Goal: Information Seeking & Learning: Learn about a topic

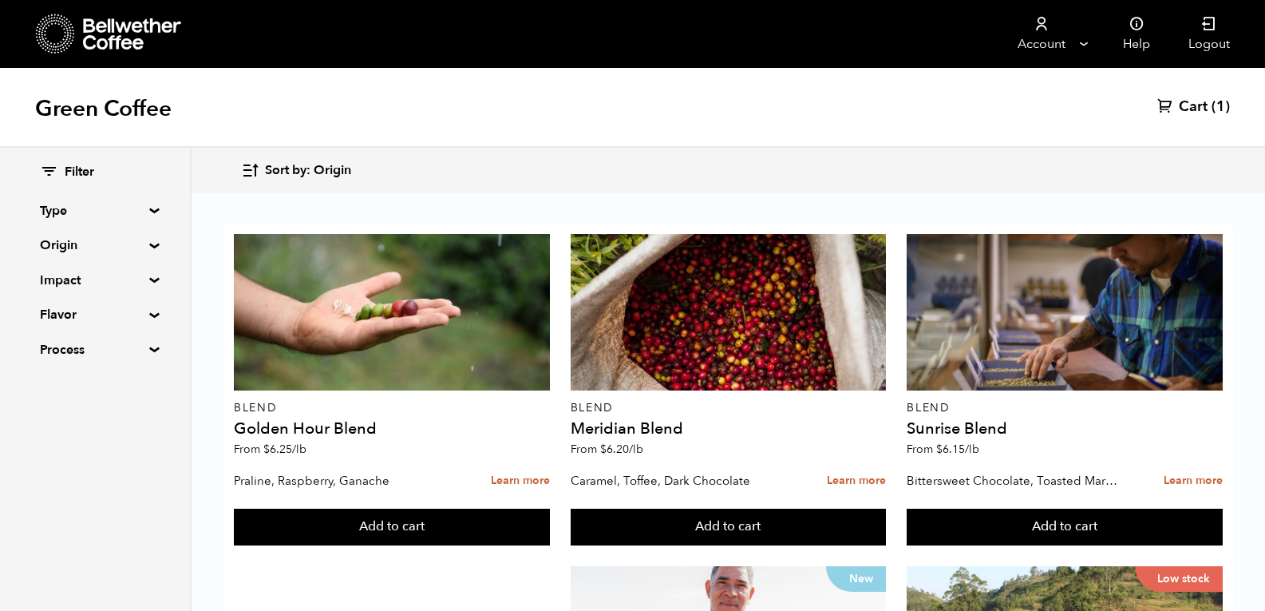
scroll to position [93, 0]
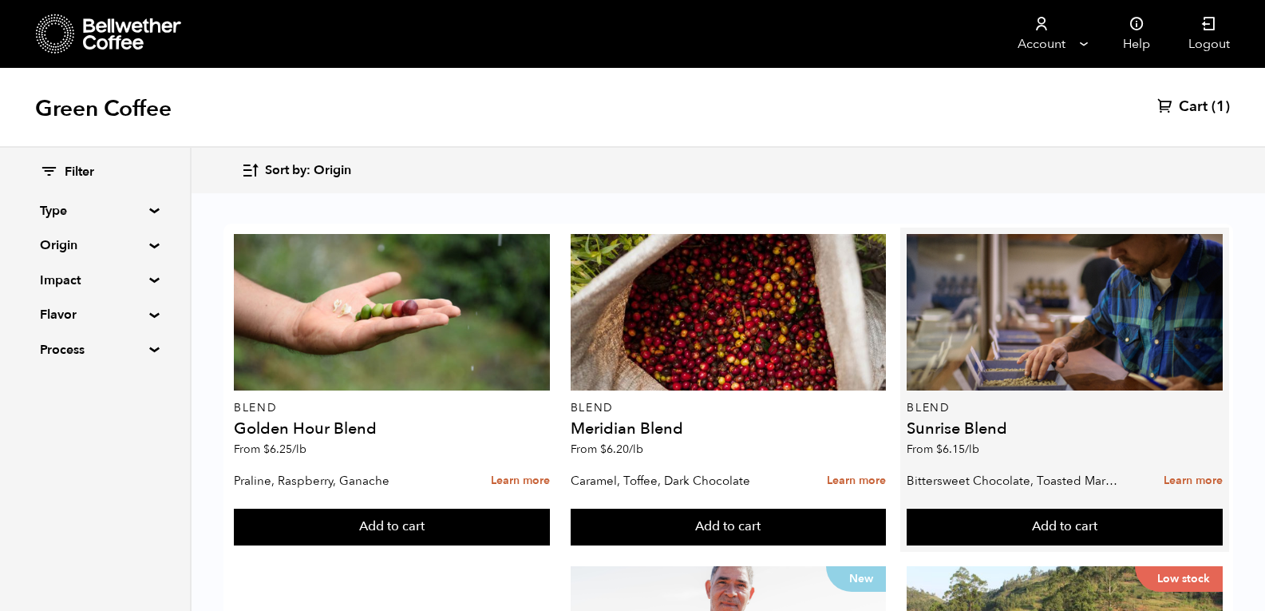
click at [993, 421] on h4 "Sunrise Blend" at bounding box center [1065, 429] width 316 height 16
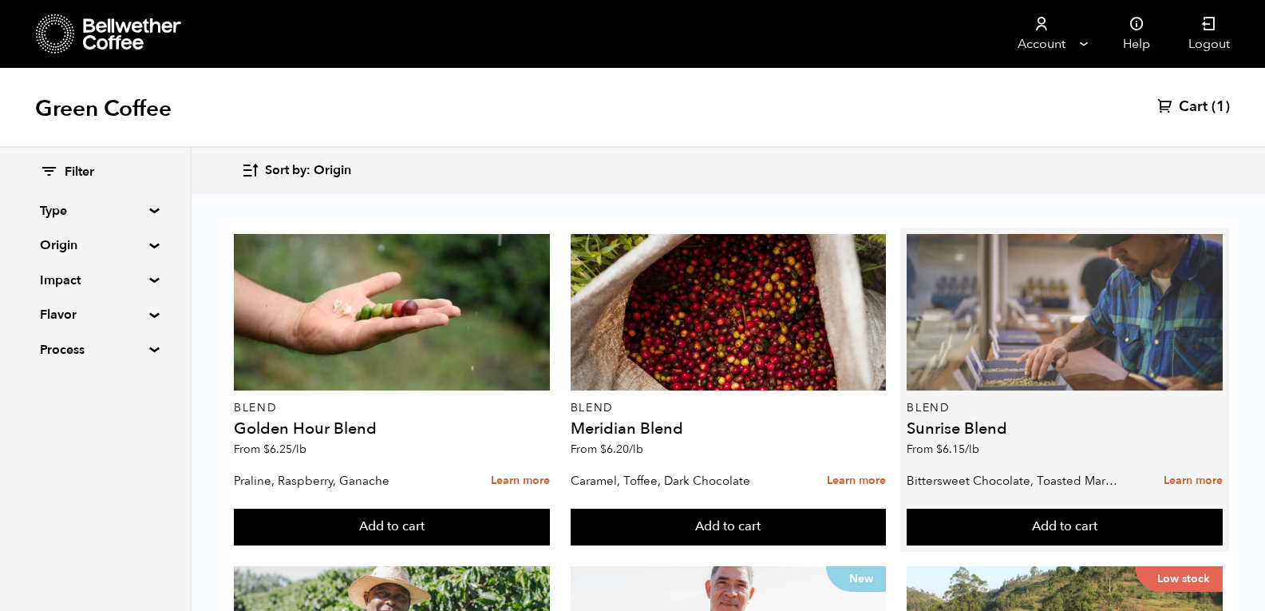
click at [1036, 286] on div at bounding box center [1065, 312] width 316 height 156
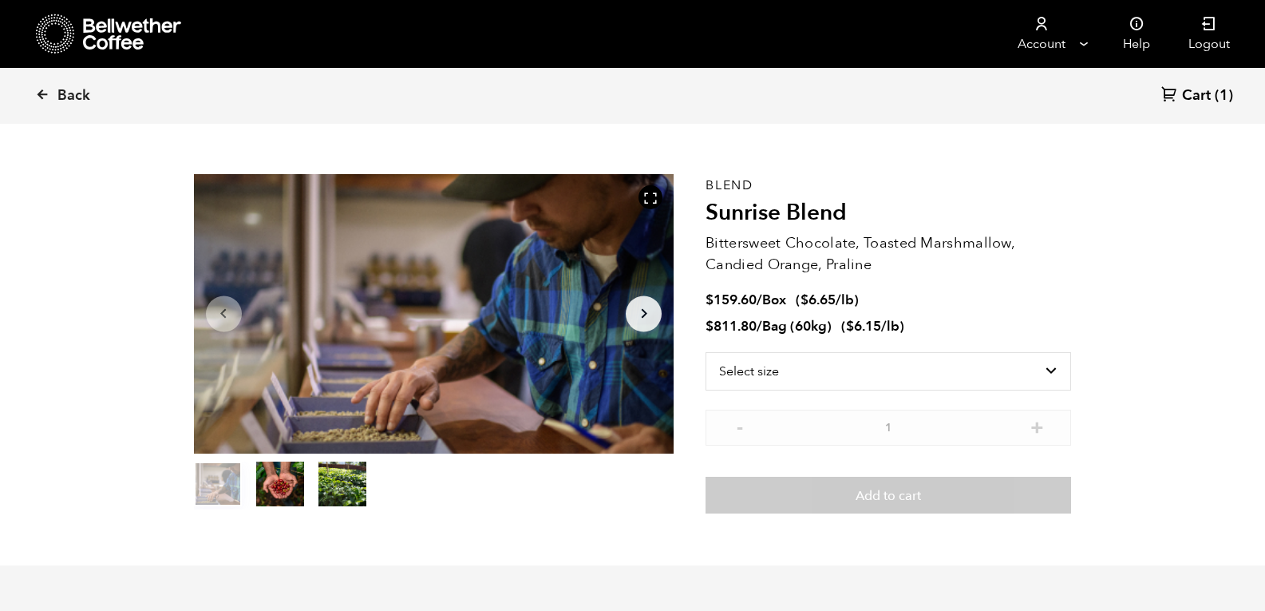
scroll to position [34, 0]
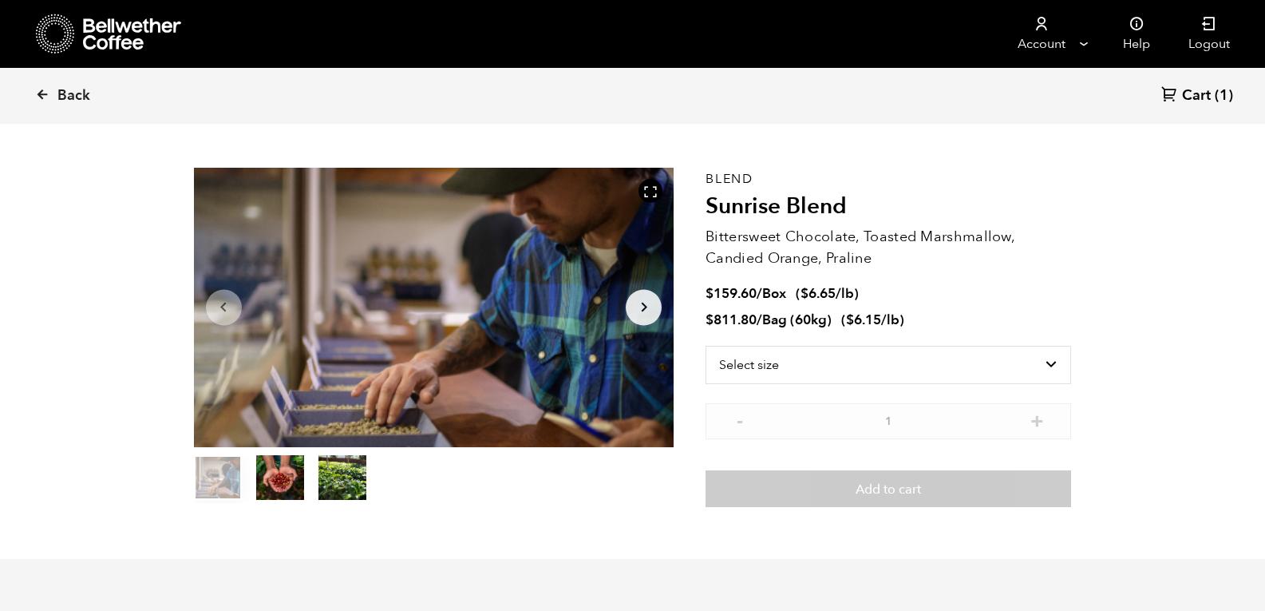
click at [1061, 366] on select "Select size Bag (60kg) (132 lbs) Box (24 lbs)" at bounding box center [889, 365] width 366 height 38
click at [45, 87] on icon at bounding box center [42, 94] width 14 height 14
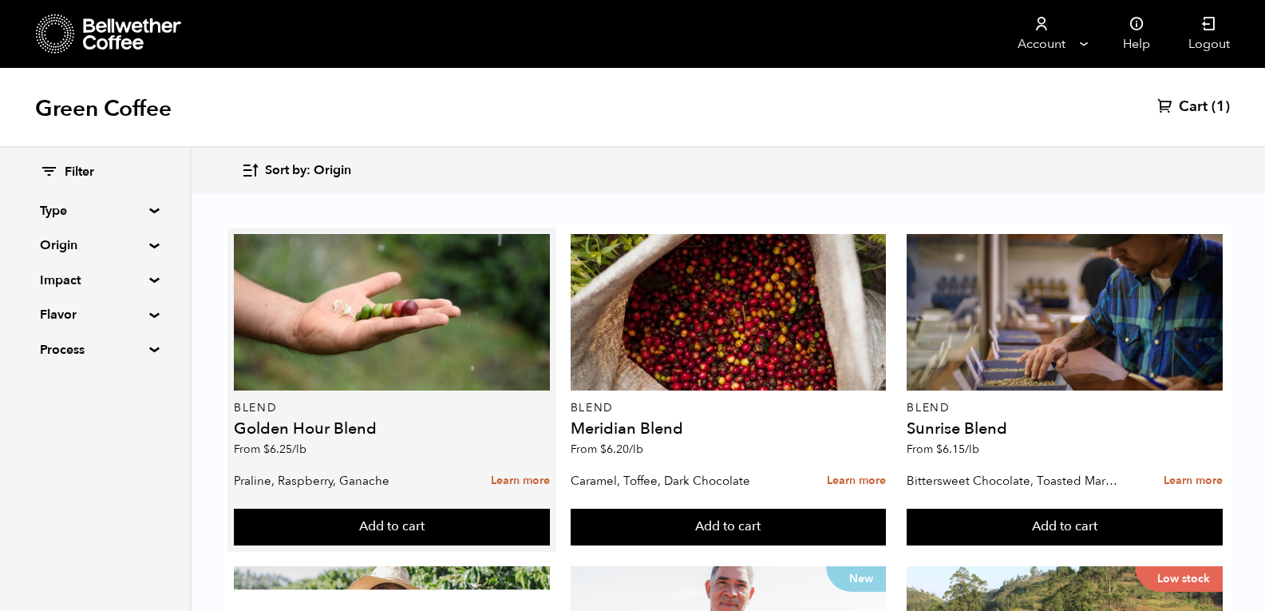
click at [330, 415] on div "Blend Golden Hour Blend From $ 6.25 /lb" at bounding box center [392, 349] width 316 height 231
click at [271, 439] on div "Blend Golden Hour Blend From $ 6.25 /lb" at bounding box center [392, 349] width 316 height 231
click at [508, 484] on link "Learn more" at bounding box center [520, 481] width 59 height 34
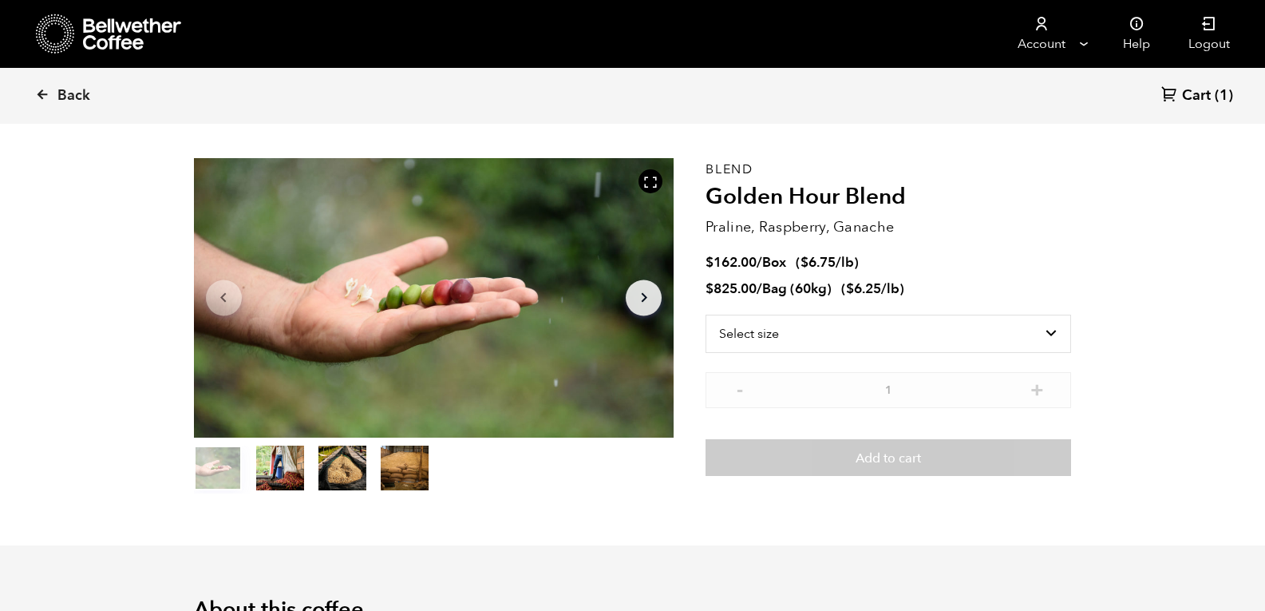
scroll to position [57, 0]
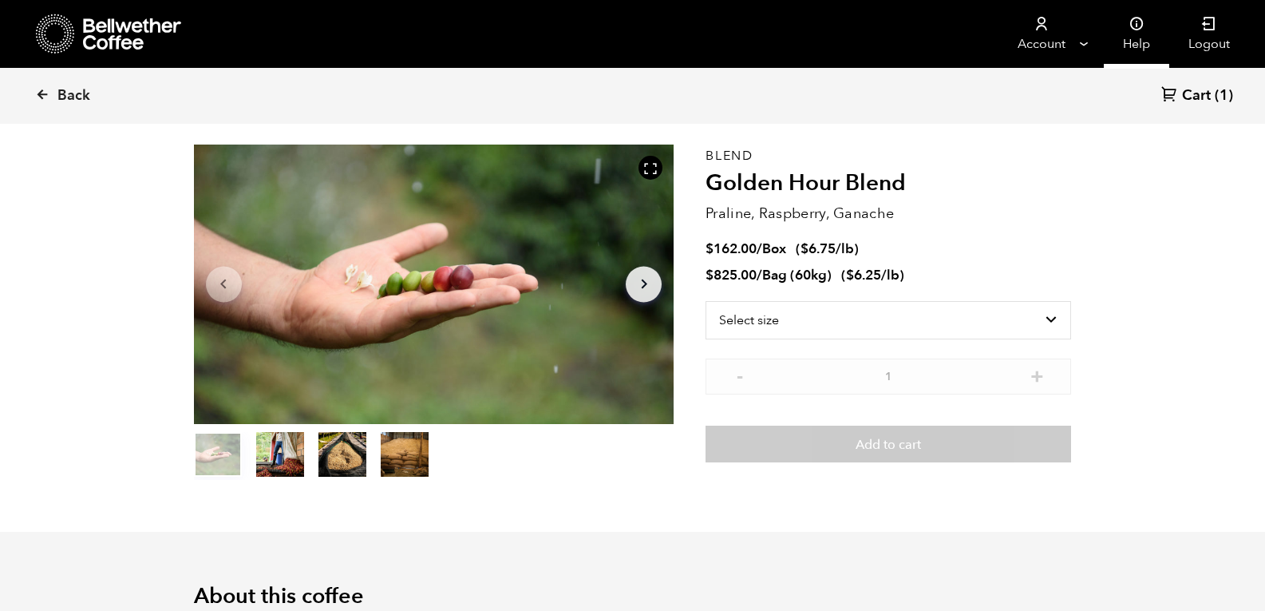
click at [1151, 26] on link "Help" at bounding box center [1136, 34] width 65 height 68
